Goal: Navigation & Orientation: Find specific page/section

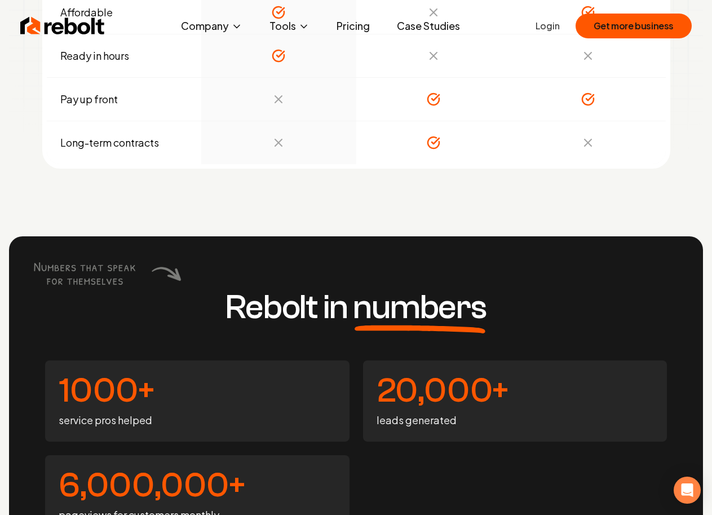
scroll to position [3834, 0]
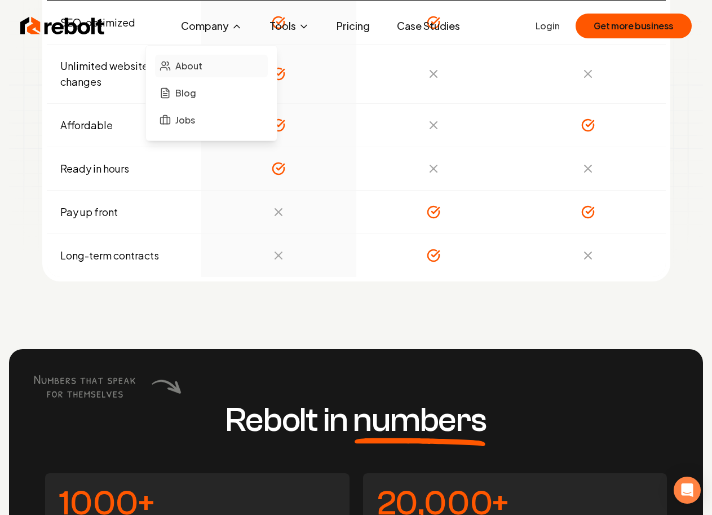
click at [183, 65] on span "About" at bounding box center [188, 66] width 27 height 14
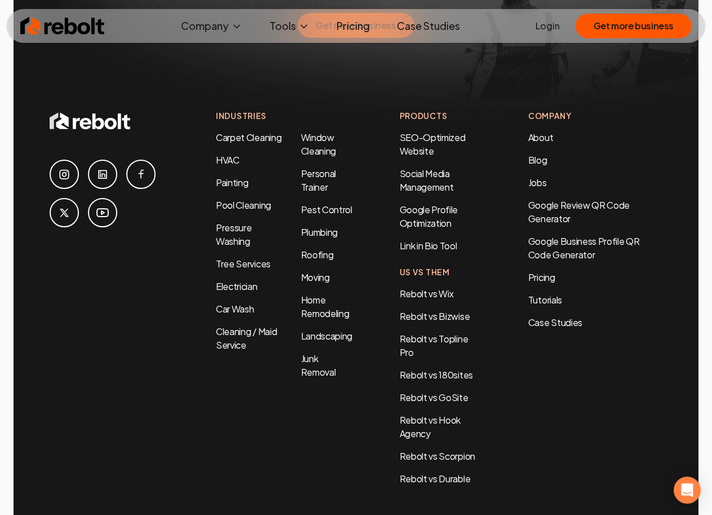
scroll to position [3914, 0]
